Goal: Task Accomplishment & Management: Use online tool/utility

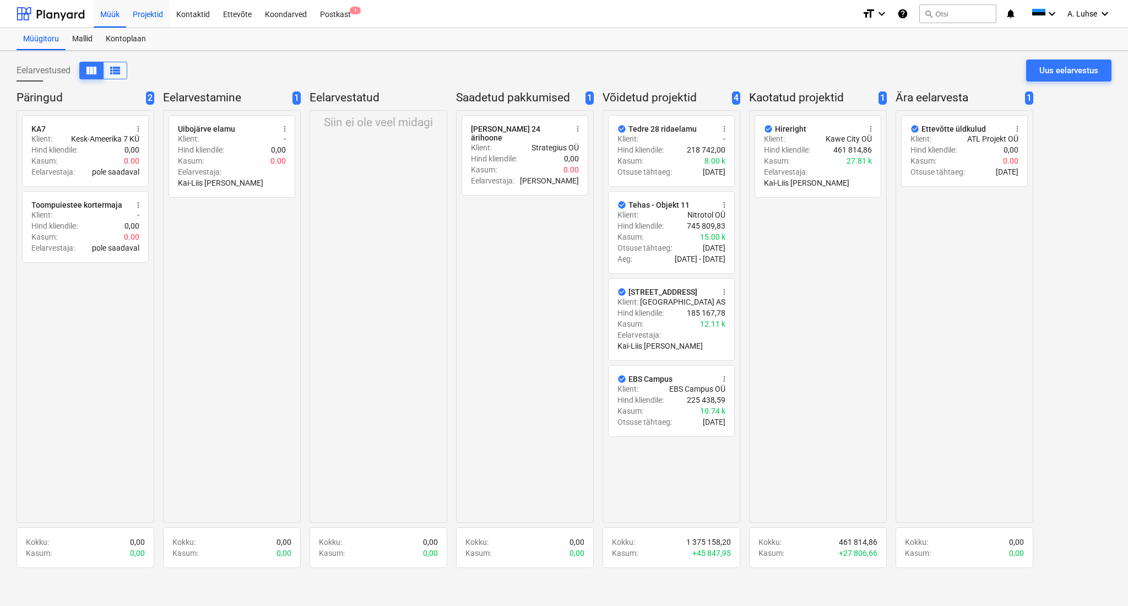
click at [155, 18] on div "Projektid" at bounding box center [148, 13] width 44 height 28
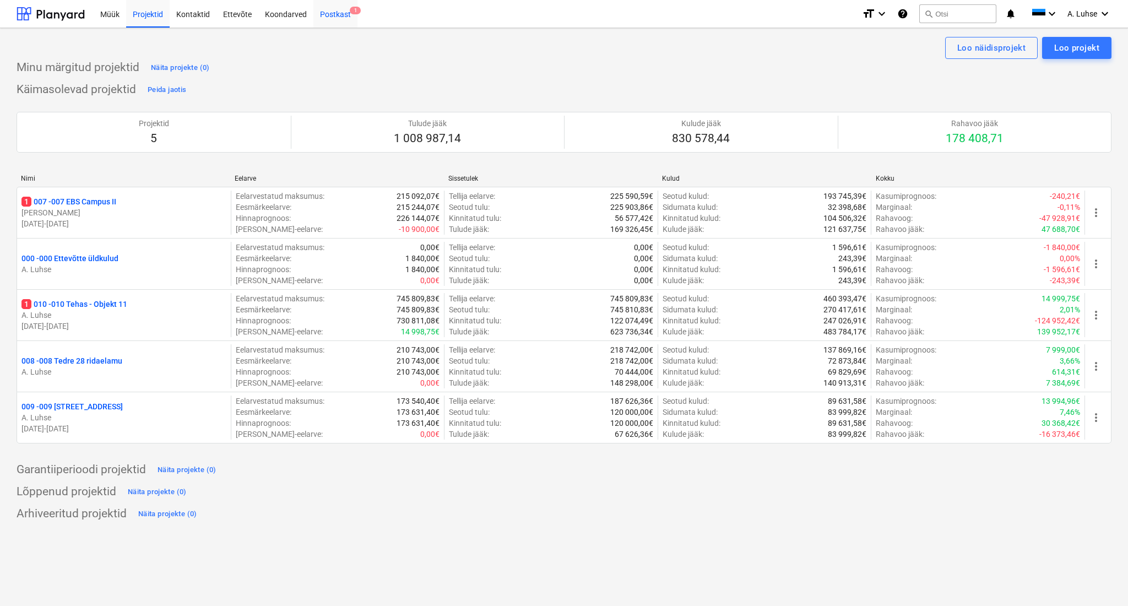
click at [332, 18] on div "Postkast 1" at bounding box center [335, 13] width 44 height 28
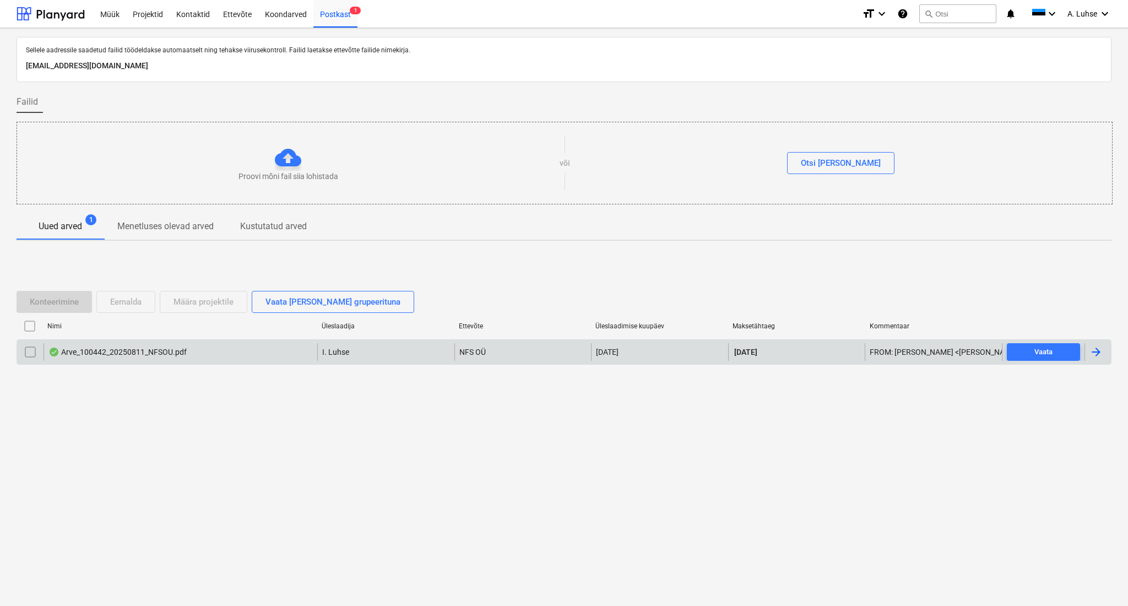
click at [262, 354] on div "Arve_100442_20250811_NFSOU.pdf" at bounding box center [181, 352] width 274 height 18
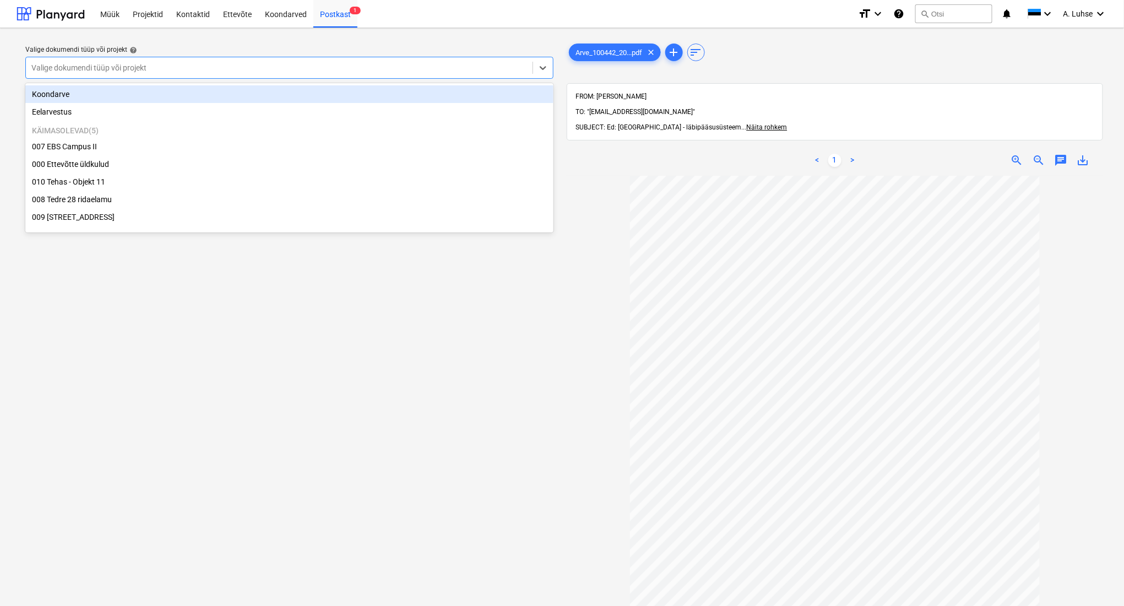
click at [301, 74] on div "Valige dokumendi tüüp või projekt" at bounding box center [279, 67] width 507 height 15
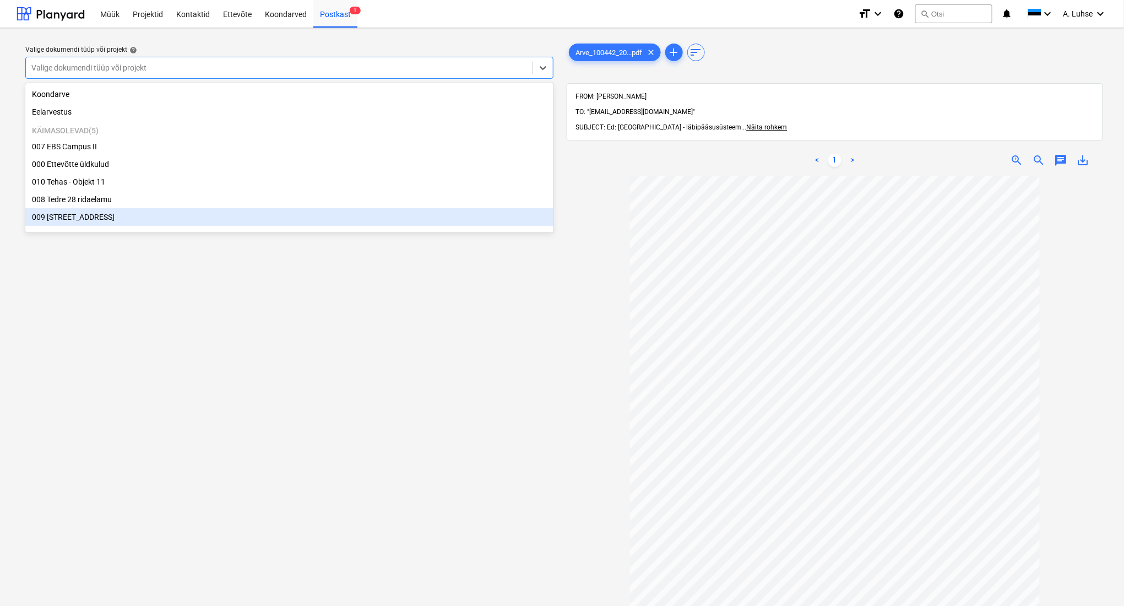
click at [263, 215] on div "009 [STREET_ADDRESS]" at bounding box center [289, 217] width 528 height 18
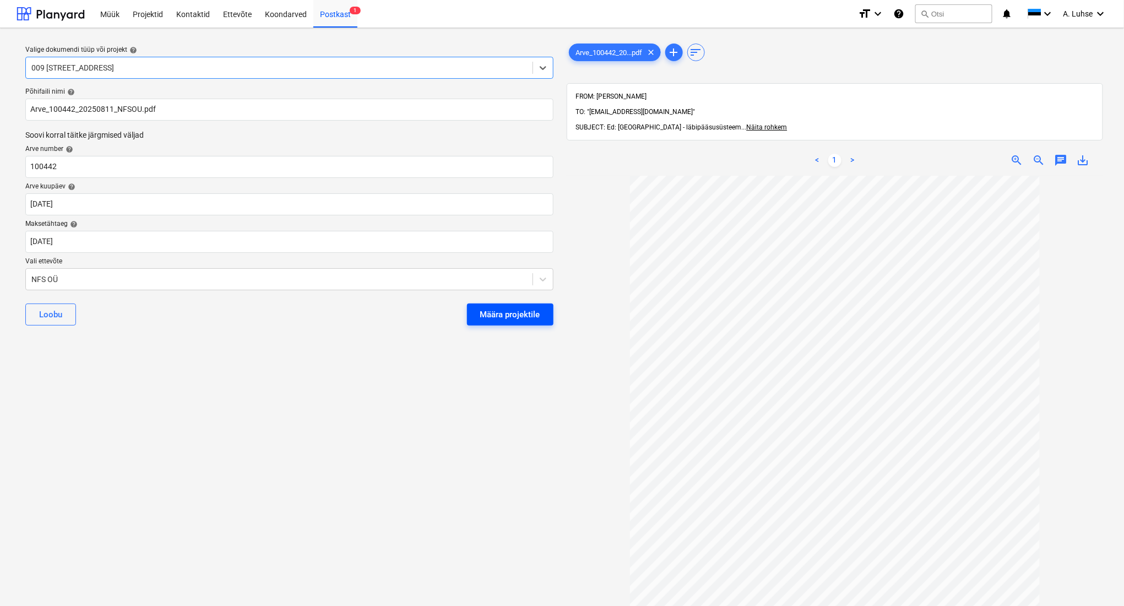
click at [529, 310] on div "Määra projektile" at bounding box center [510, 314] width 60 height 14
